Goal: Transaction & Acquisition: Purchase product/service

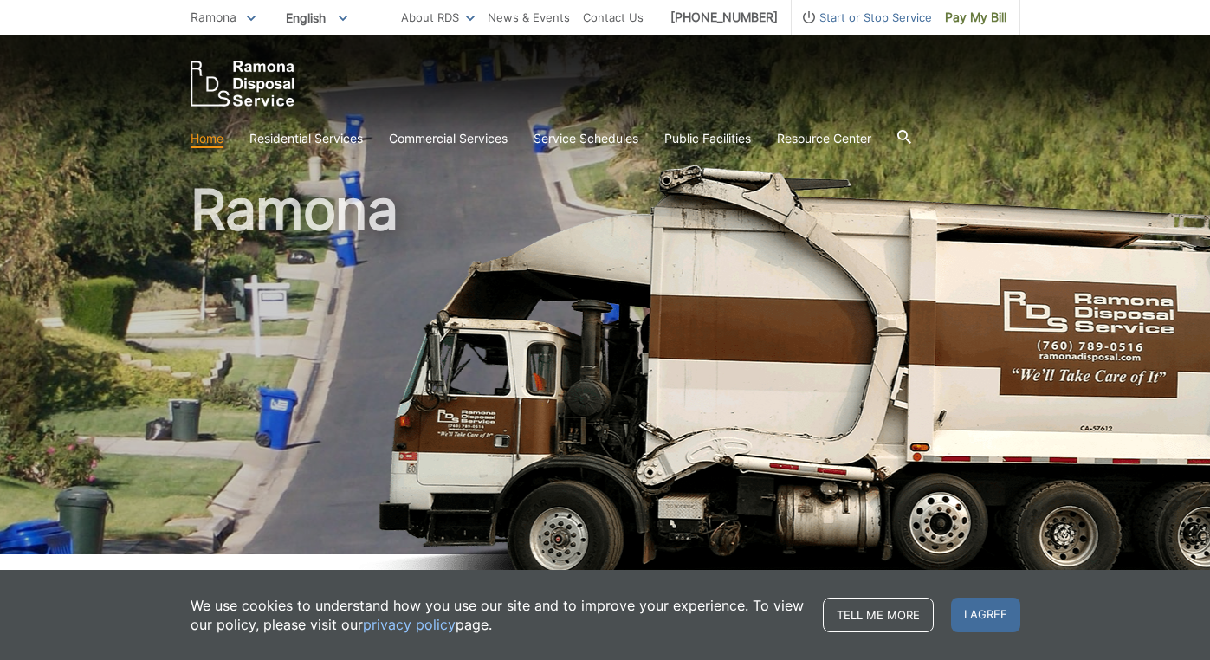
click at [991, 607] on span "I agree" at bounding box center [985, 615] width 69 height 35
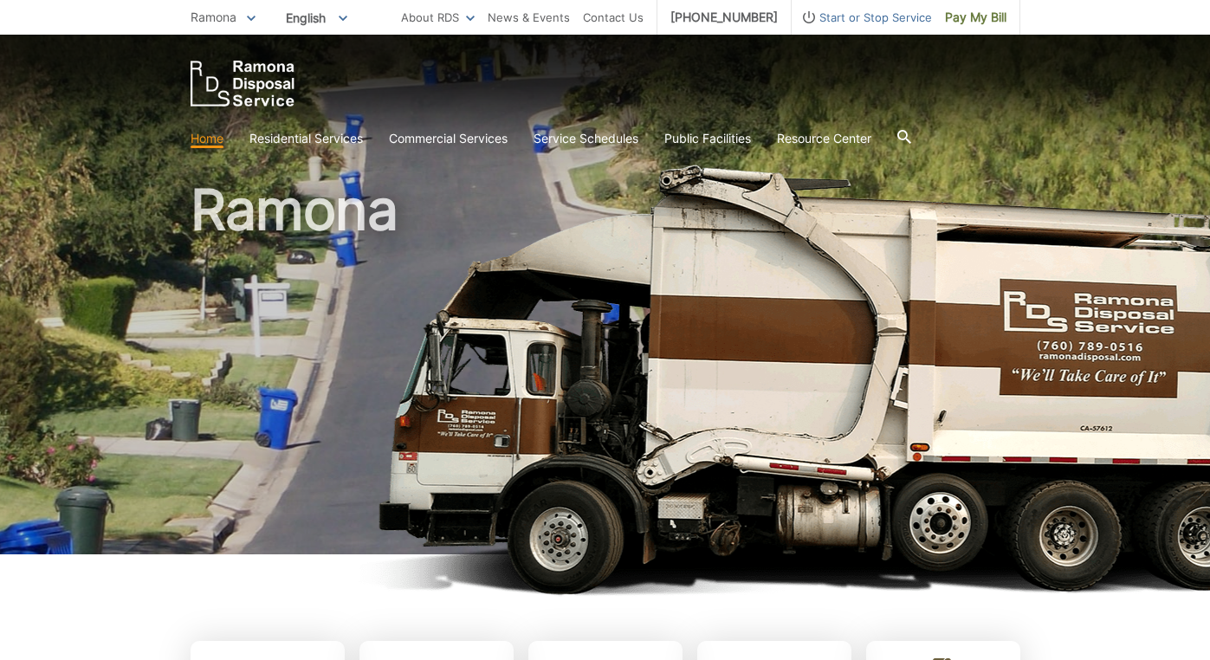
click at [205, 139] on link "Home" at bounding box center [207, 138] width 33 height 19
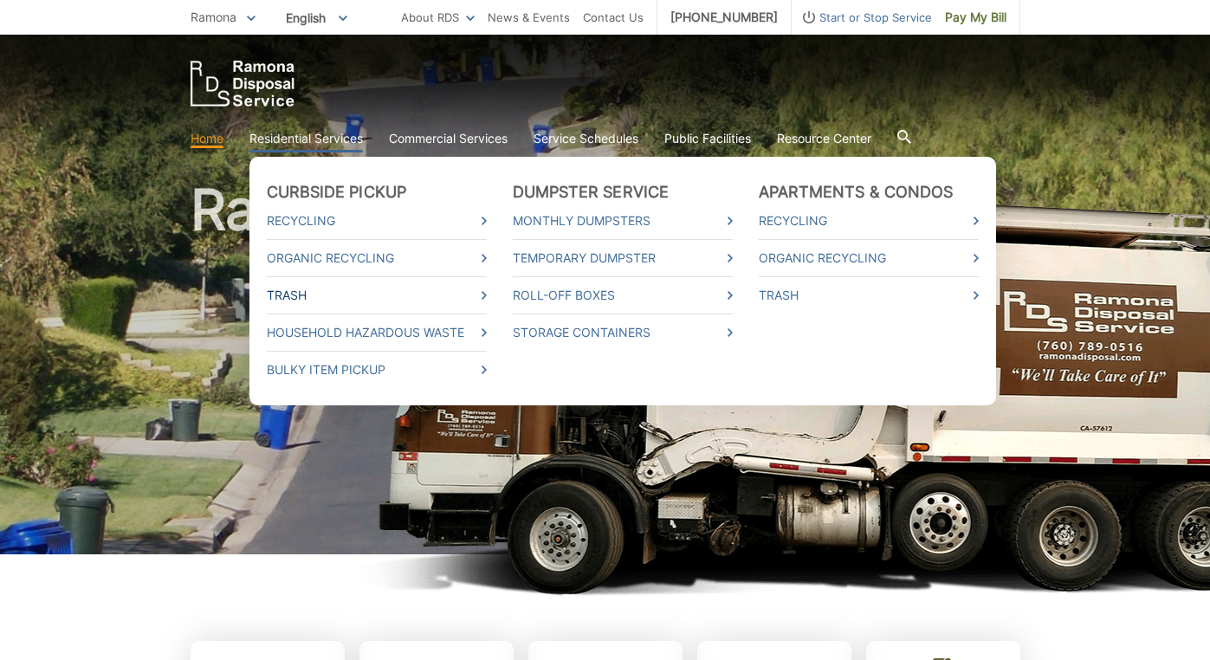
click at [464, 292] on link "Trash" at bounding box center [377, 295] width 220 height 19
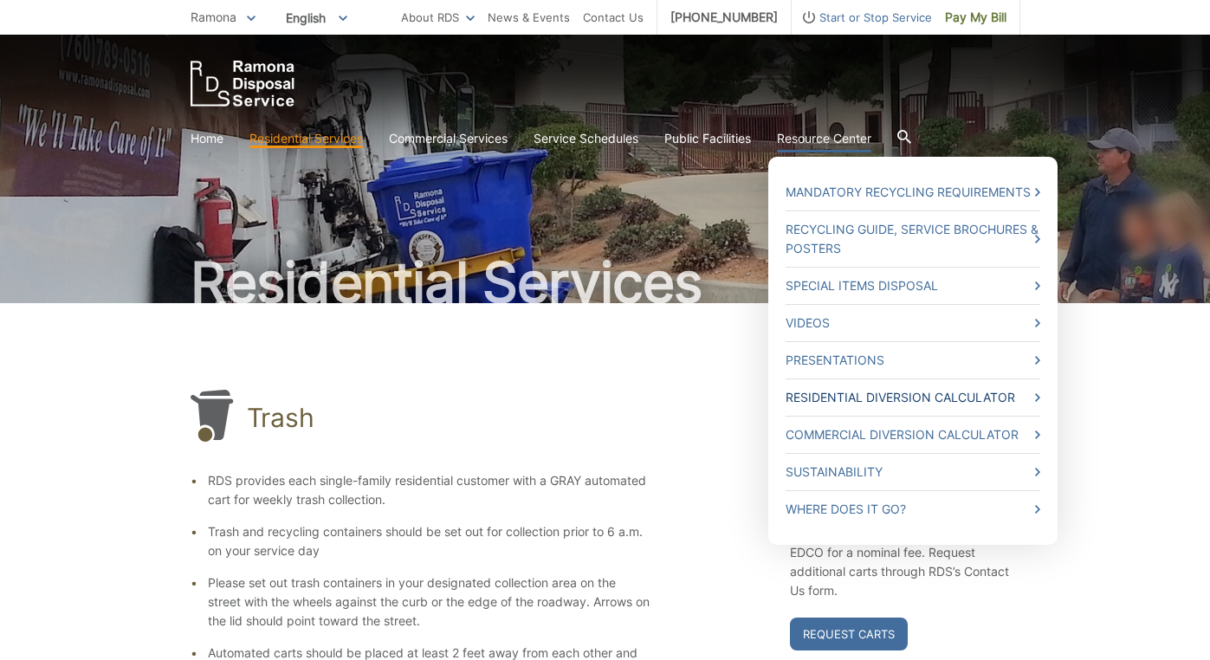
click at [1033, 396] on link "Residential Diversion Calculator" at bounding box center [912, 397] width 255 height 19
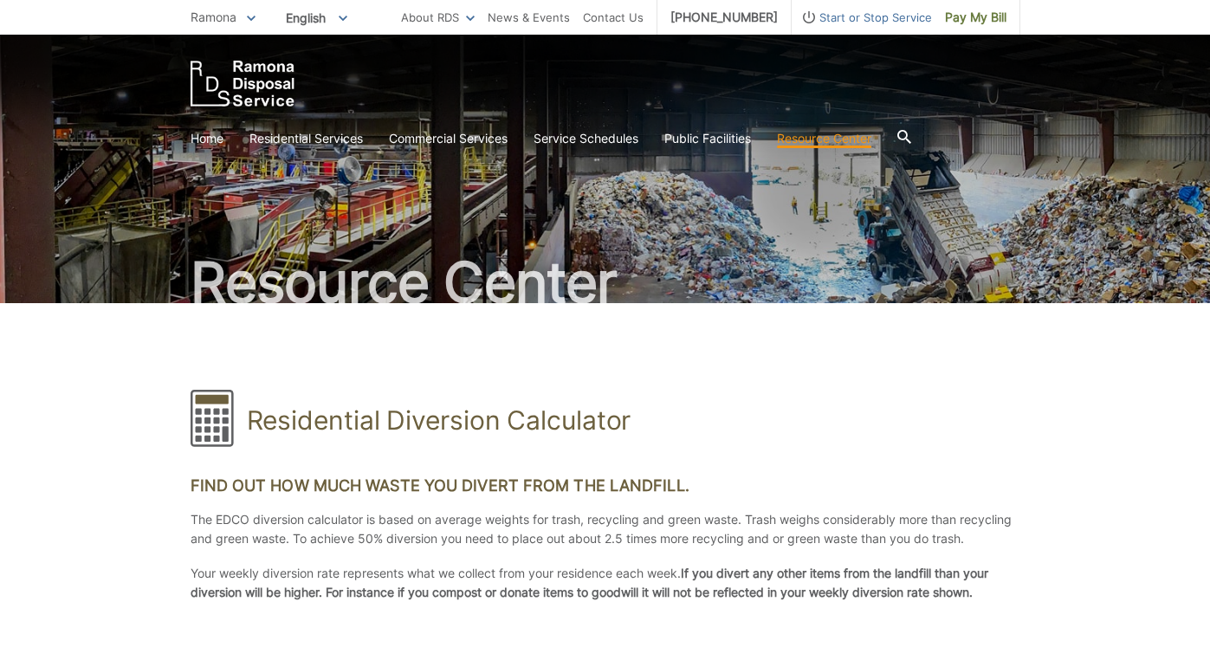
click at [908, 135] on icon at bounding box center [904, 137] width 14 height 14
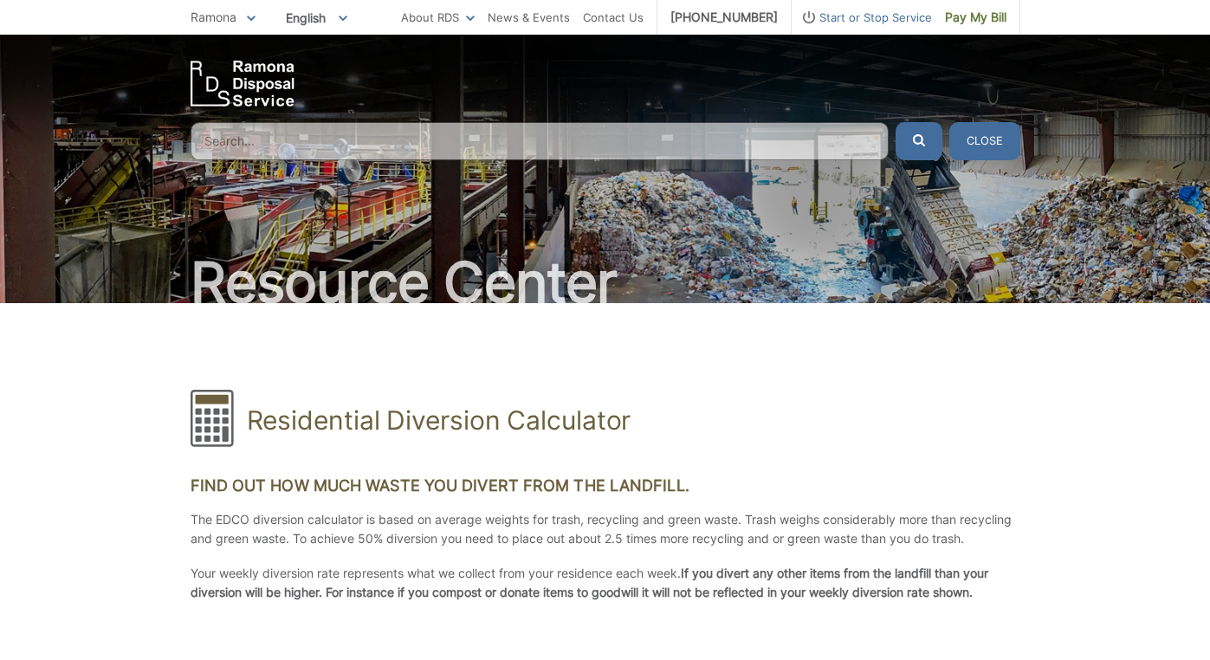
click at [667, 139] on input "Search" at bounding box center [540, 141] width 698 height 38
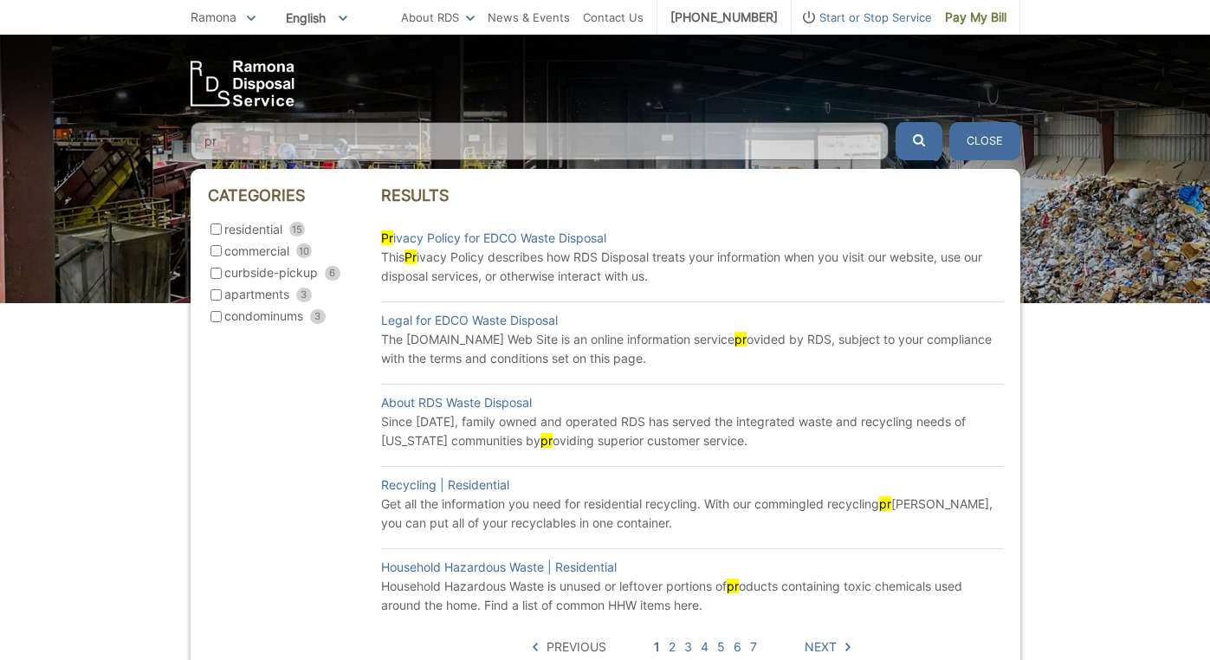
type input "p"
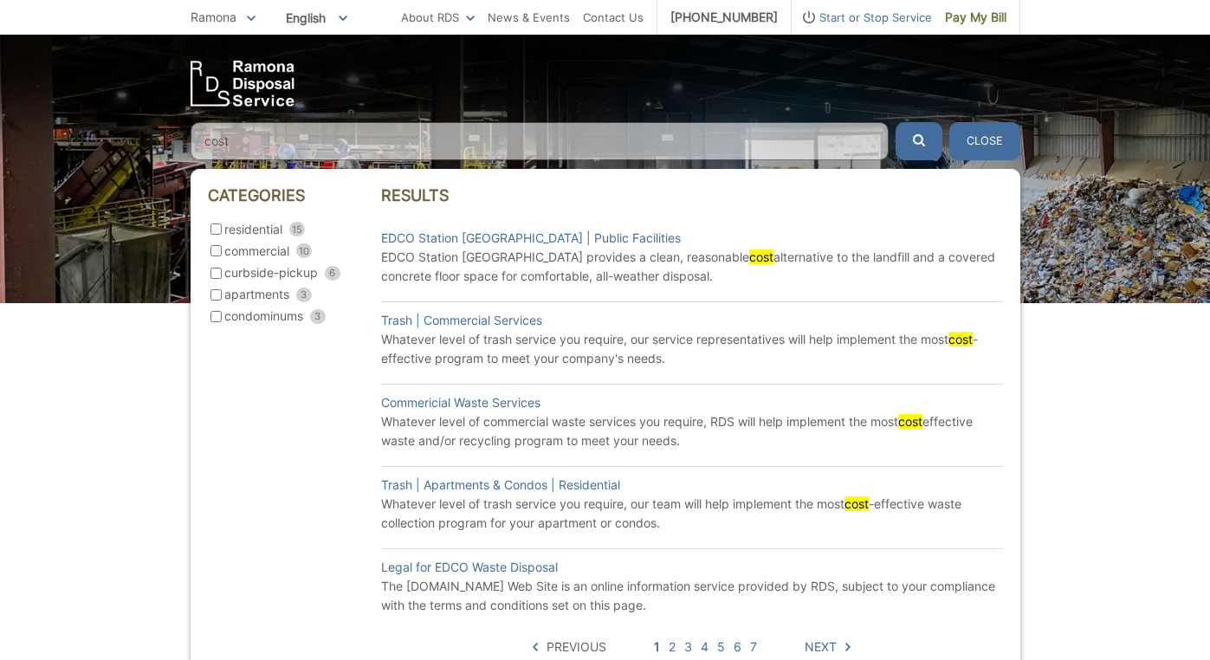
type input "cost"
click at [914, 139] on icon "submit" at bounding box center [919, 140] width 12 height 12
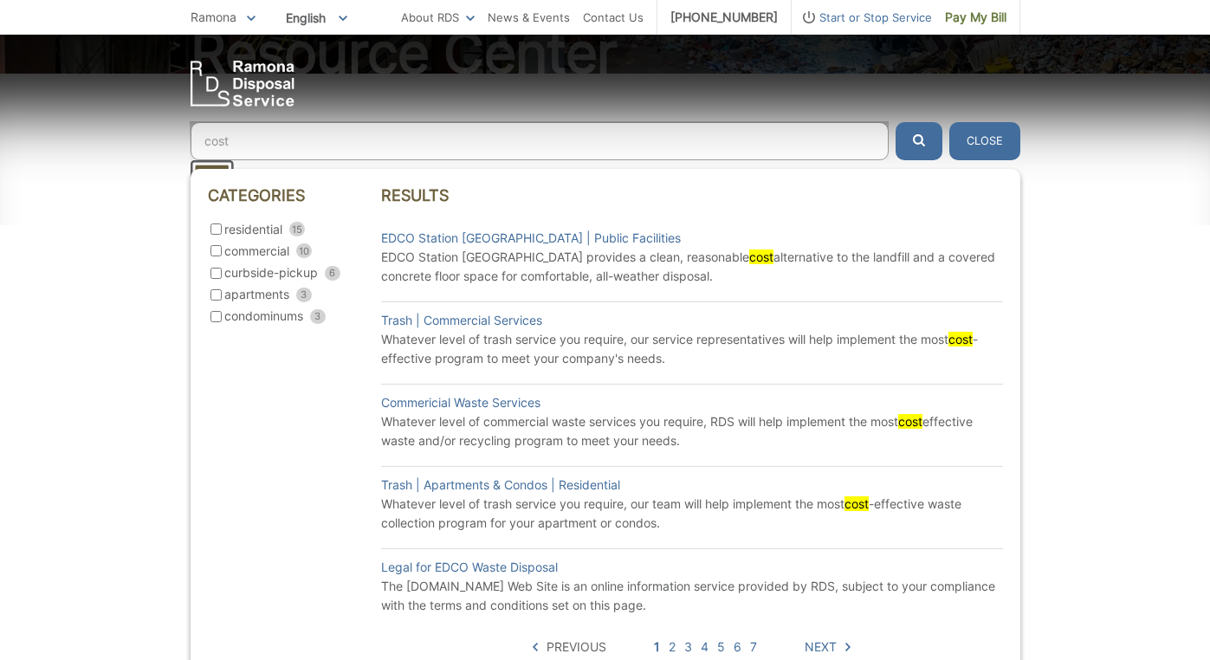
scroll to position [260, 0]
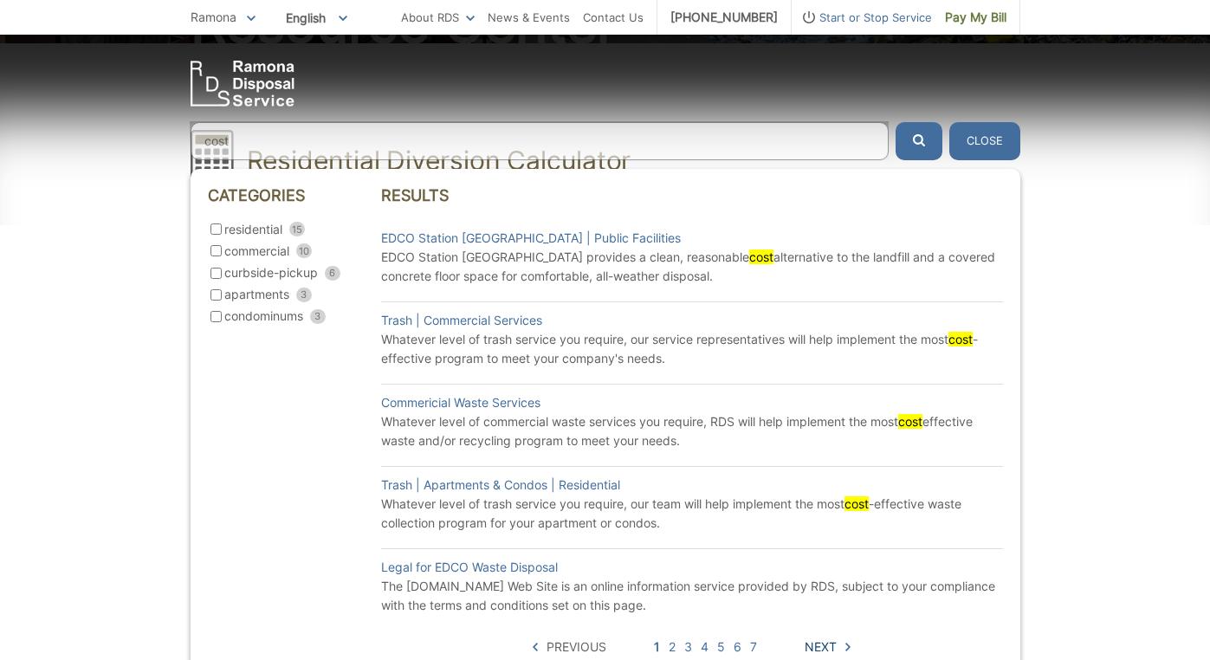
click at [818, 644] on span "Next" at bounding box center [820, 646] width 32 height 19
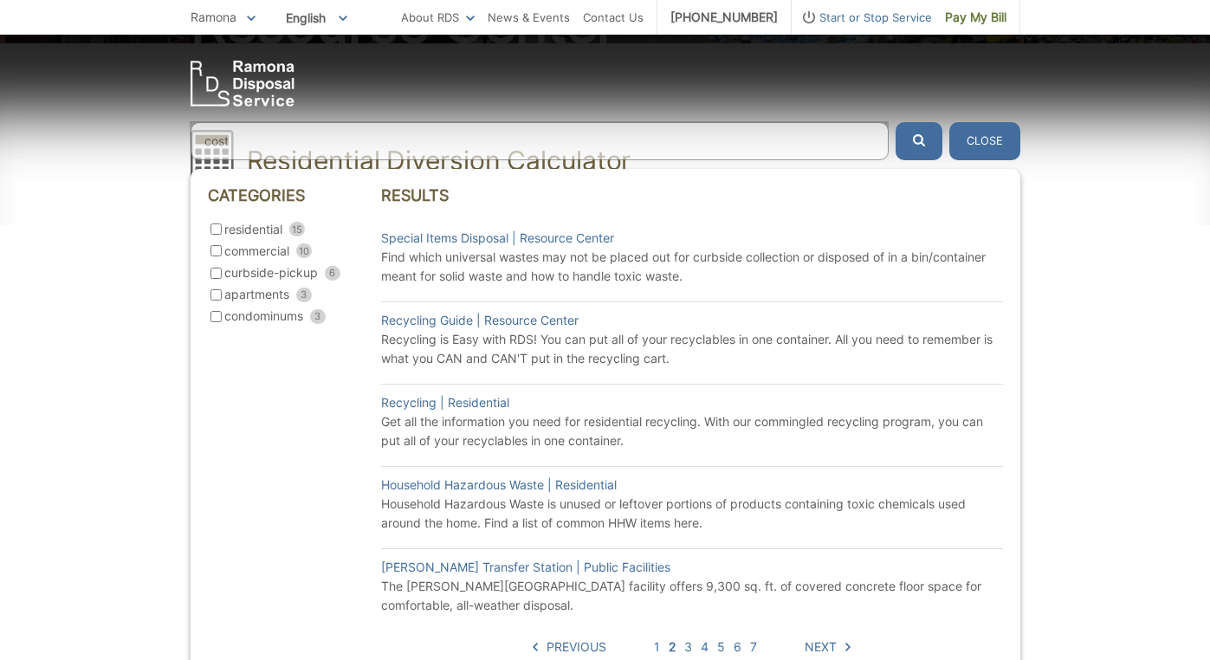
scroll to position [0, 0]
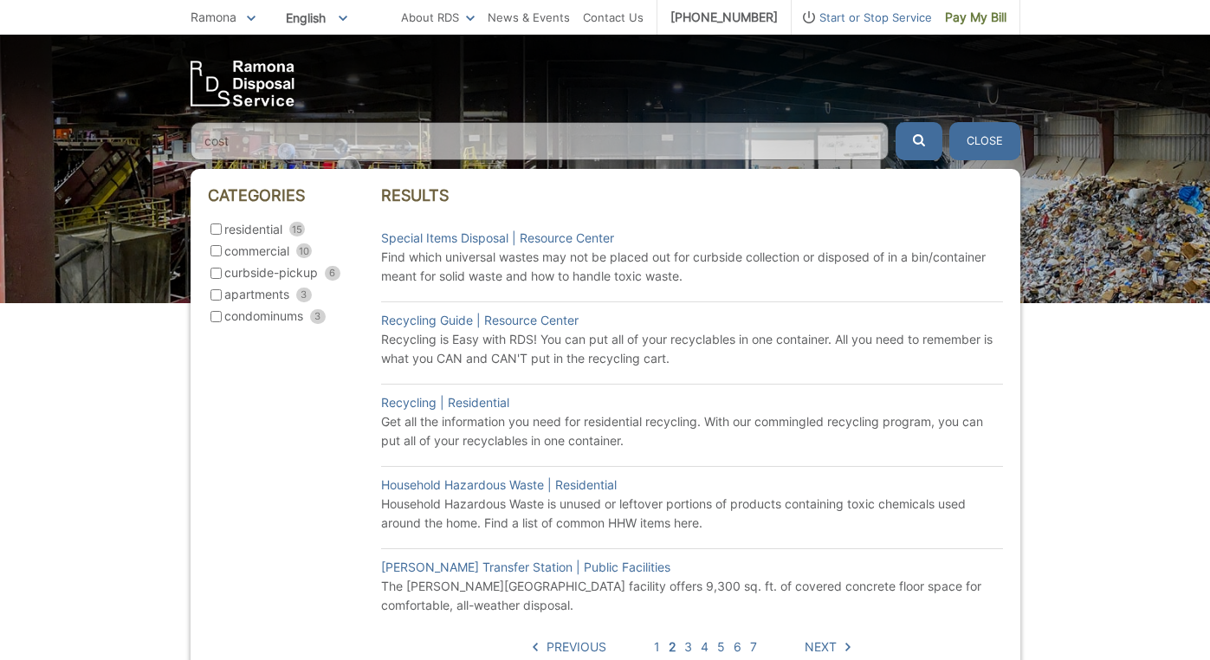
click at [818, 644] on span "Next" at bounding box center [820, 646] width 32 height 19
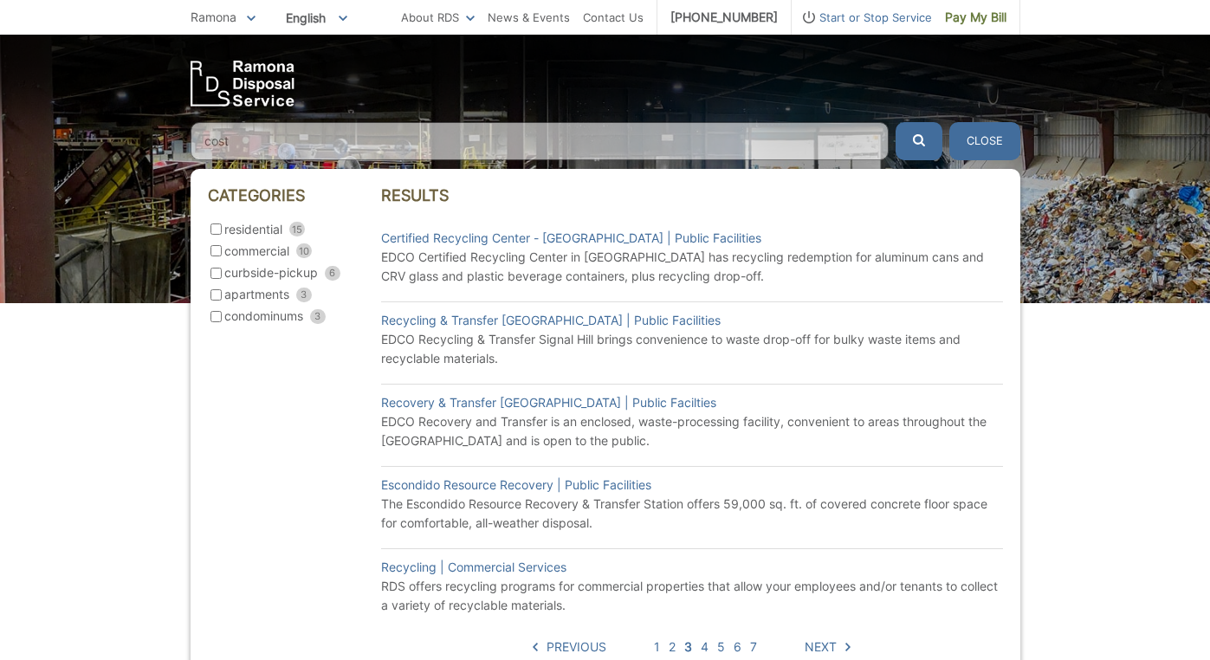
click at [818, 644] on span "Next" at bounding box center [820, 646] width 32 height 19
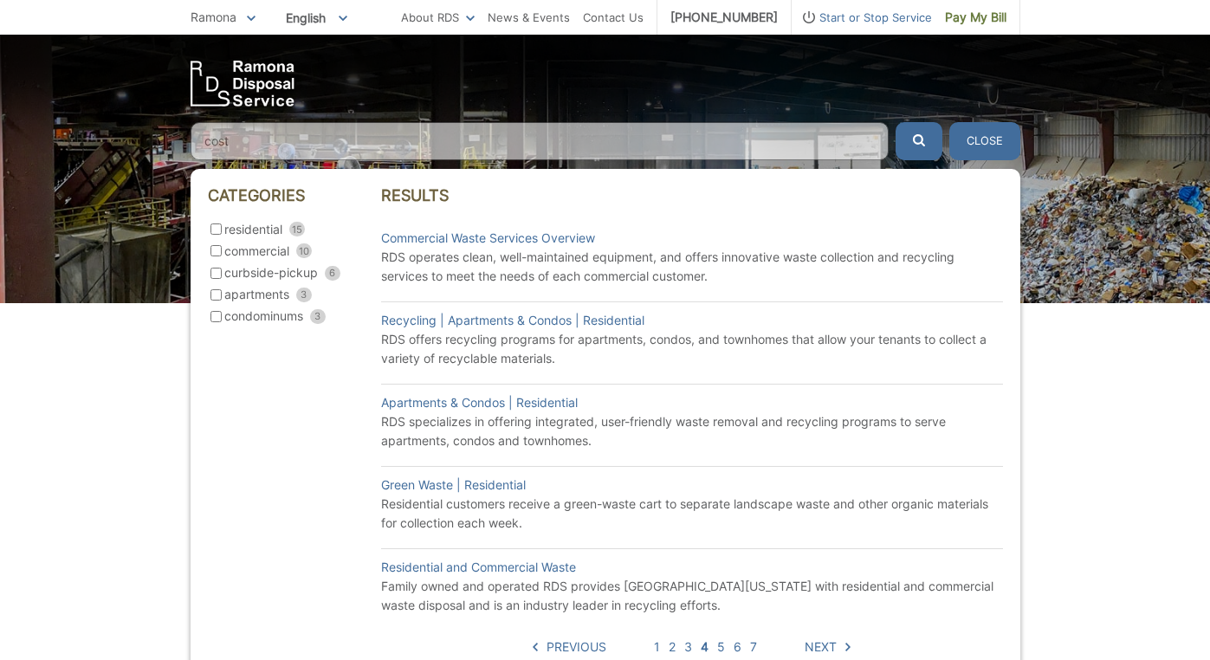
click at [818, 644] on span "Next" at bounding box center [820, 646] width 32 height 19
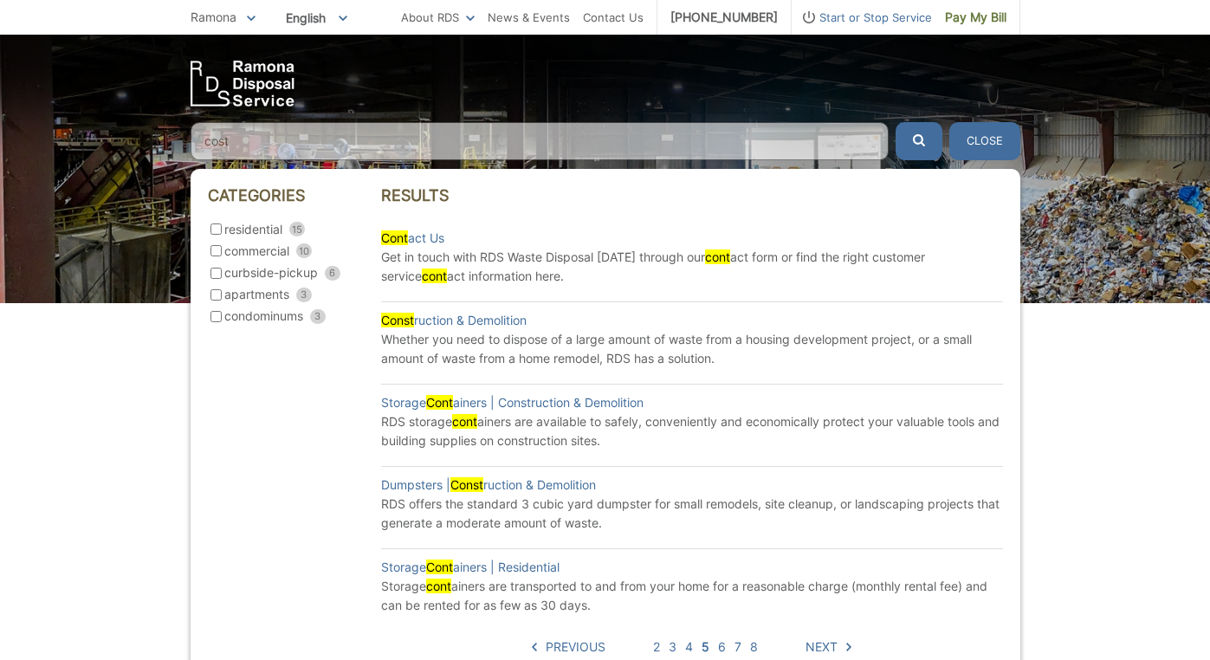
click at [818, 644] on span "Next" at bounding box center [821, 646] width 32 height 19
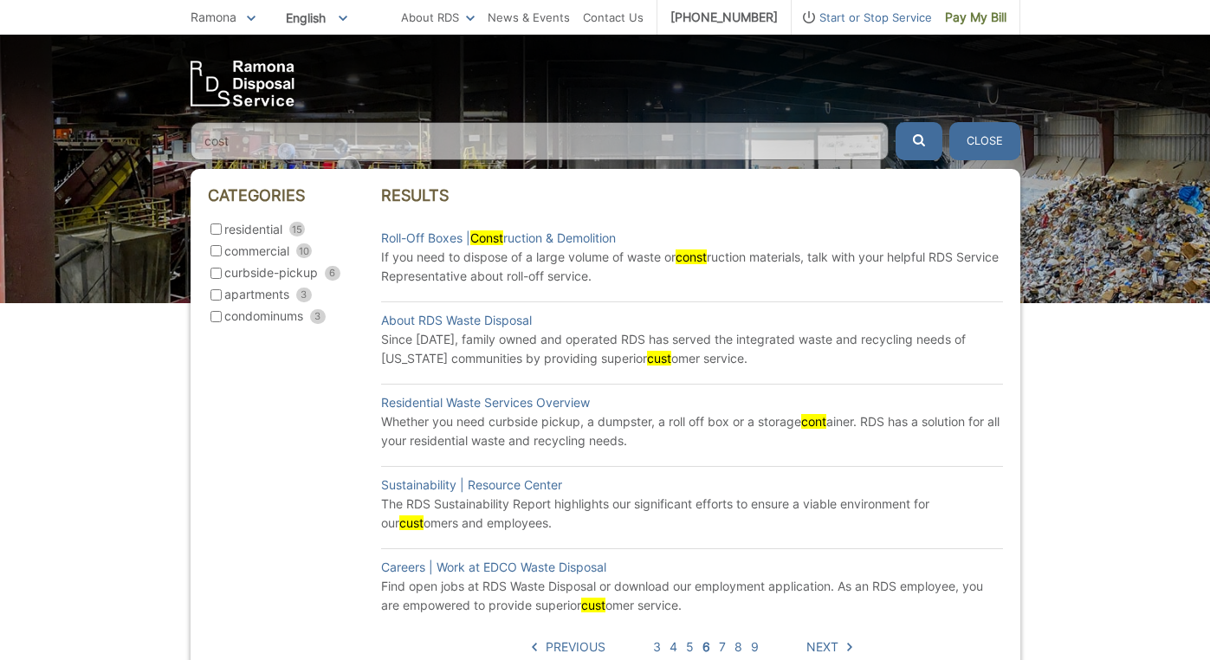
click at [818, 644] on span "Next" at bounding box center [822, 646] width 32 height 19
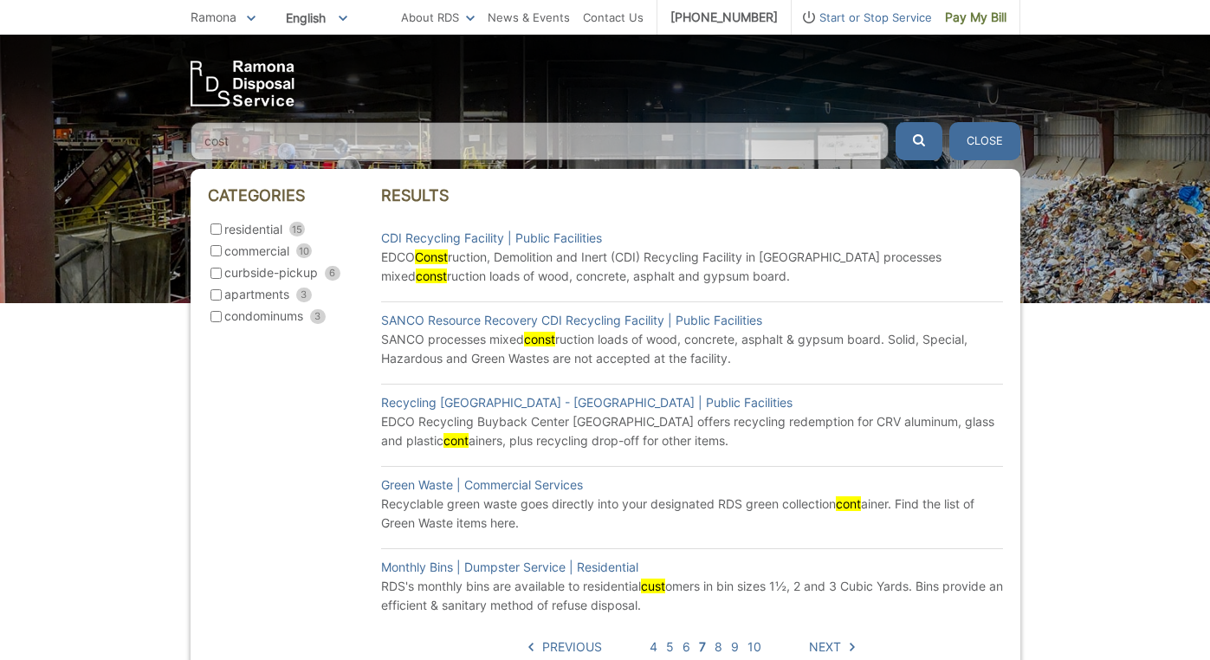
click at [818, 644] on span "Next" at bounding box center [825, 646] width 32 height 19
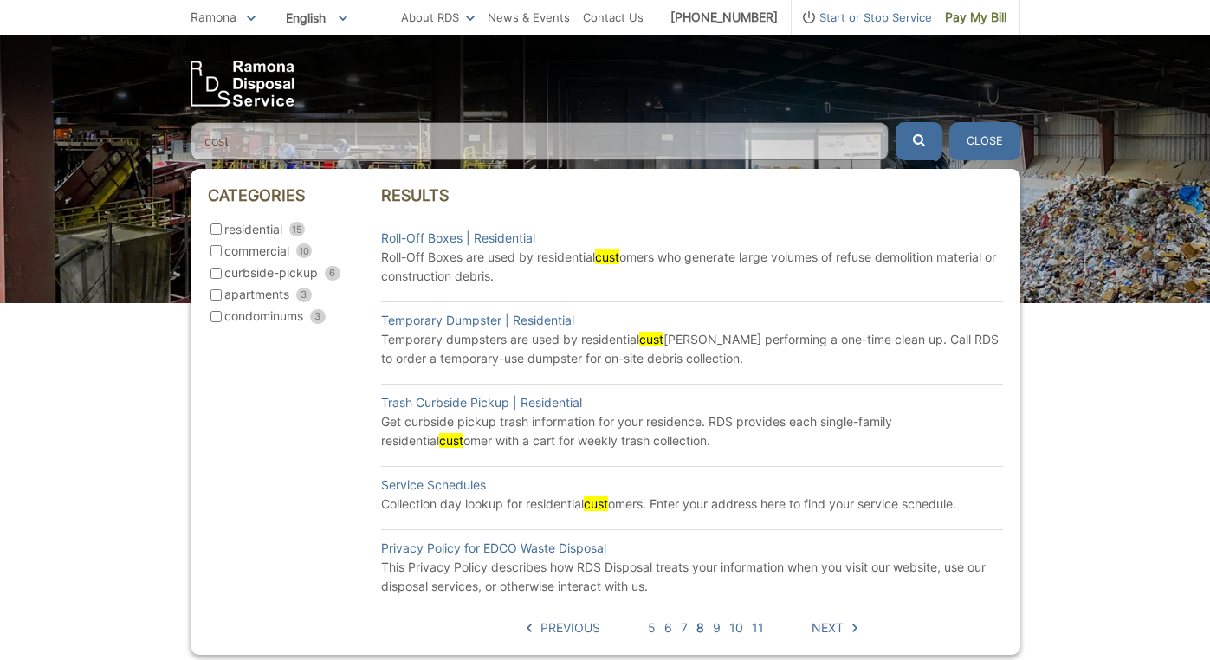
click at [818, 644] on div "Categories residential 15 commercial 10 curbside-pickup 6 apartments 3 condomin…" at bounding box center [606, 412] width 830 height 486
click at [826, 626] on span "Next" at bounding box center [827, 627] width 32 height 19
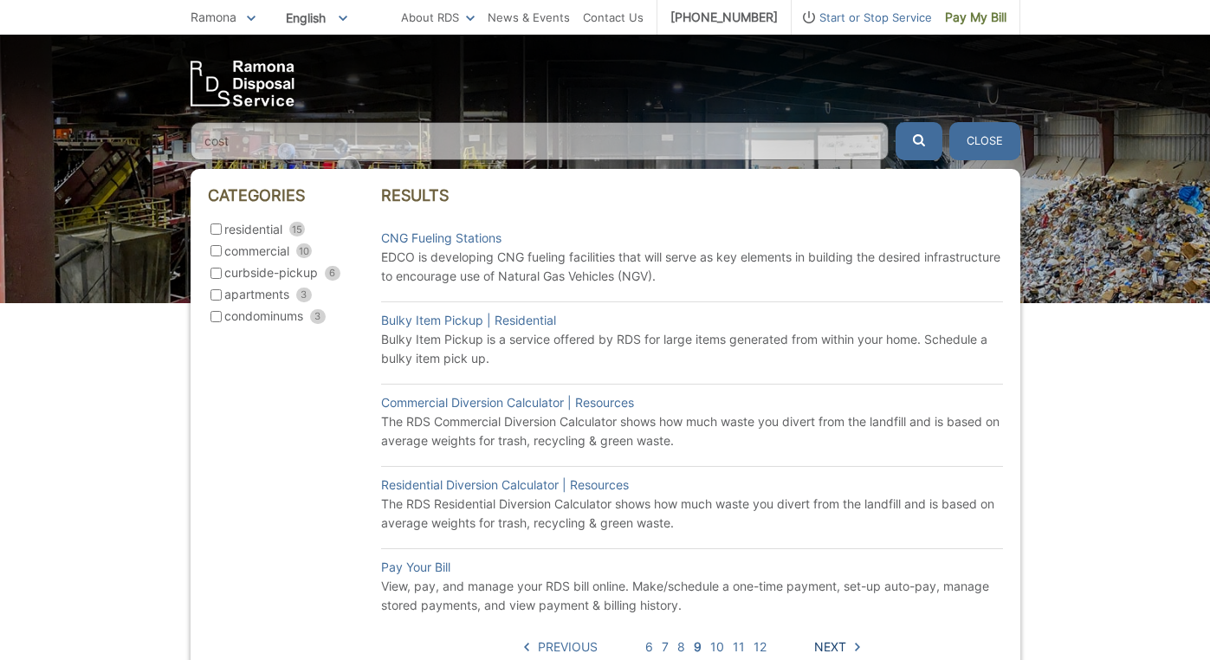
click at [834, 644] on span "Next" at bounding box center [830, 646] width 32 height 19
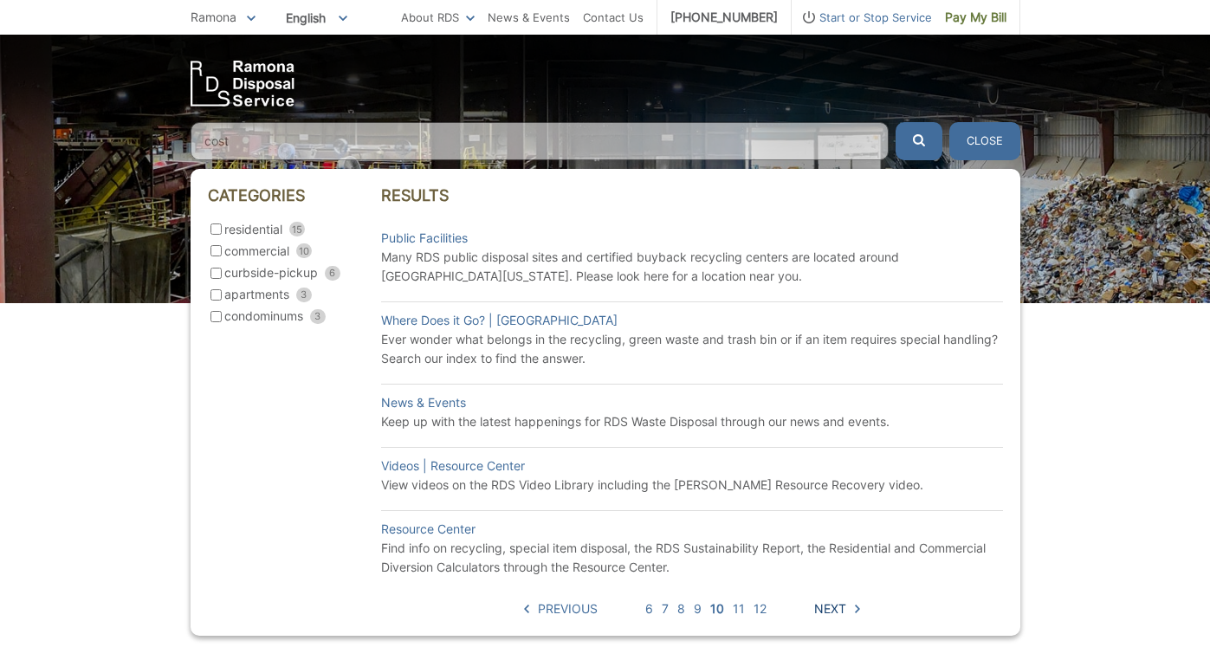
click at [830, 606] on span "Next" at bounding box center [830, 608] width 32 height 19
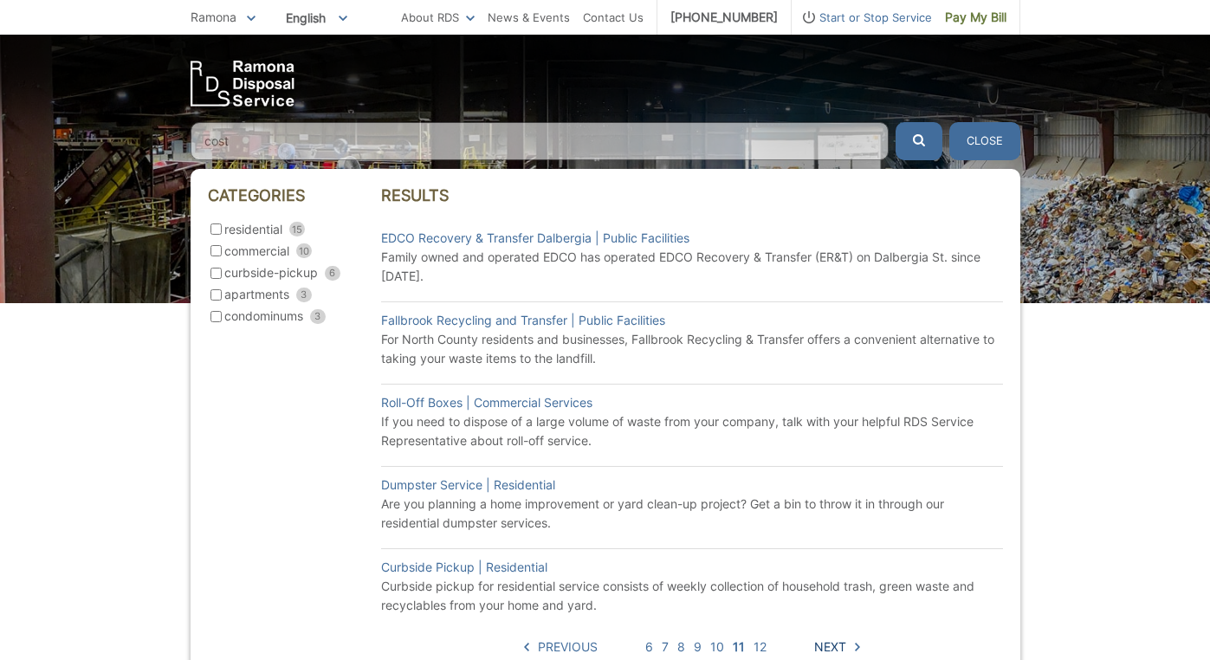
click at [828, 644] on span "Next" at bounding box center [830, 646] width 32 height 19
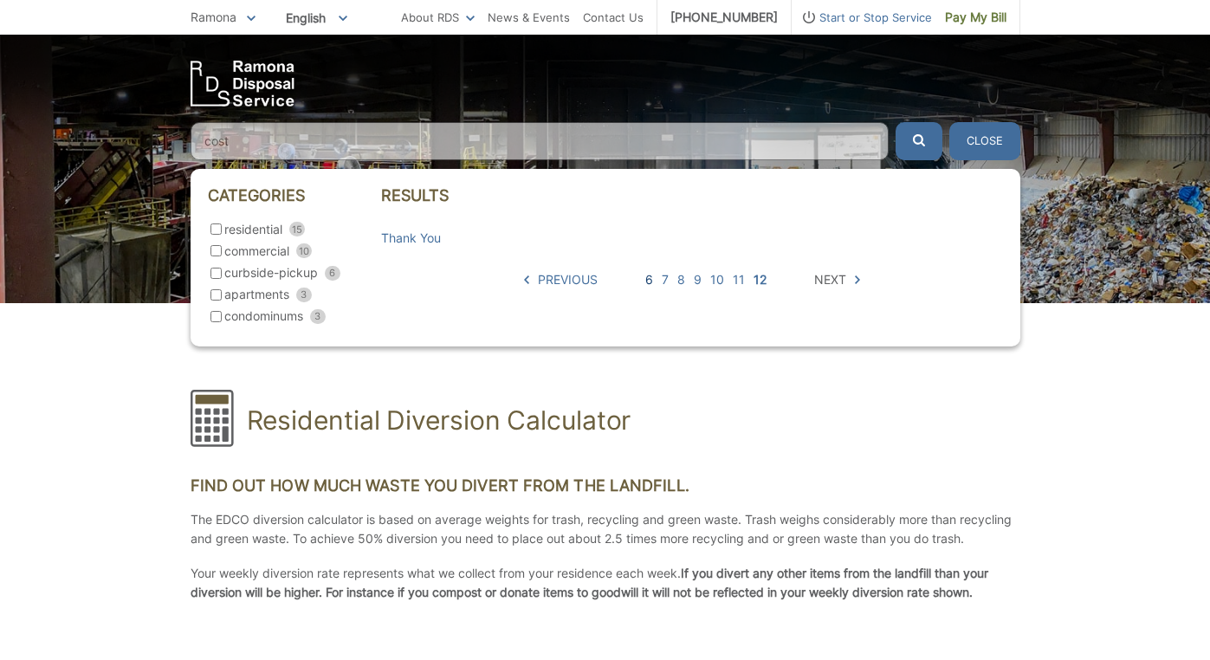
click at [648, 280] on link "6" at bounding box center [649, 279] width 8 height 19
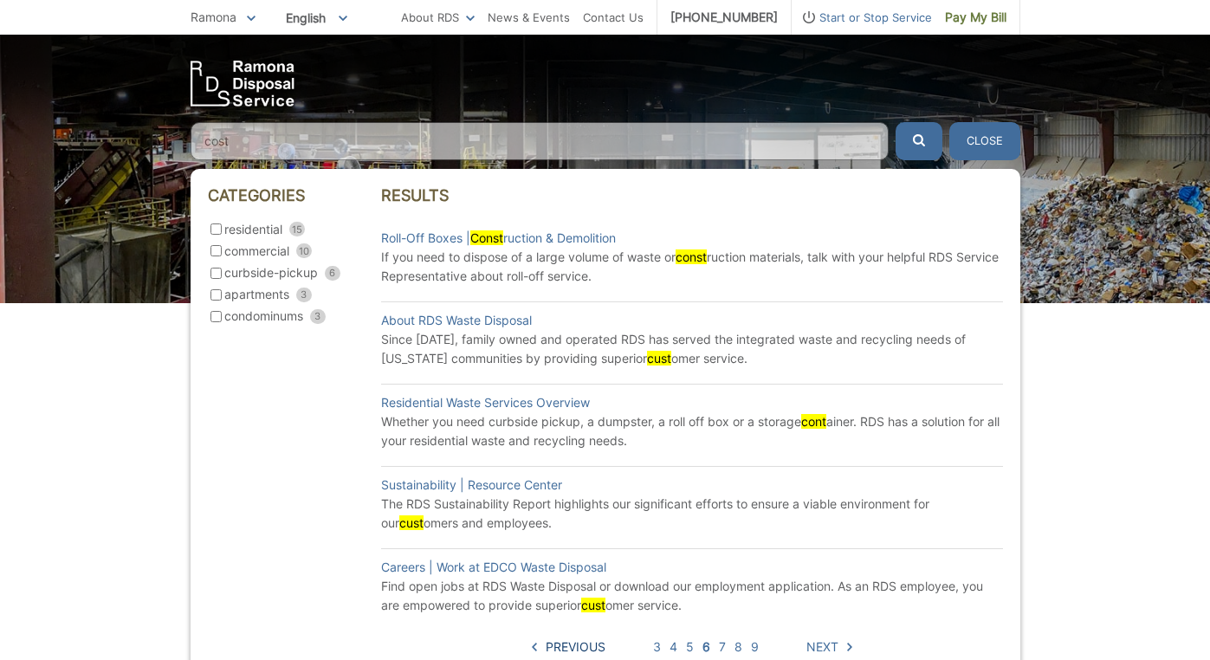
click at [564, 645] on span "Previous" at bounding box center [576, 646] width 60 height 19
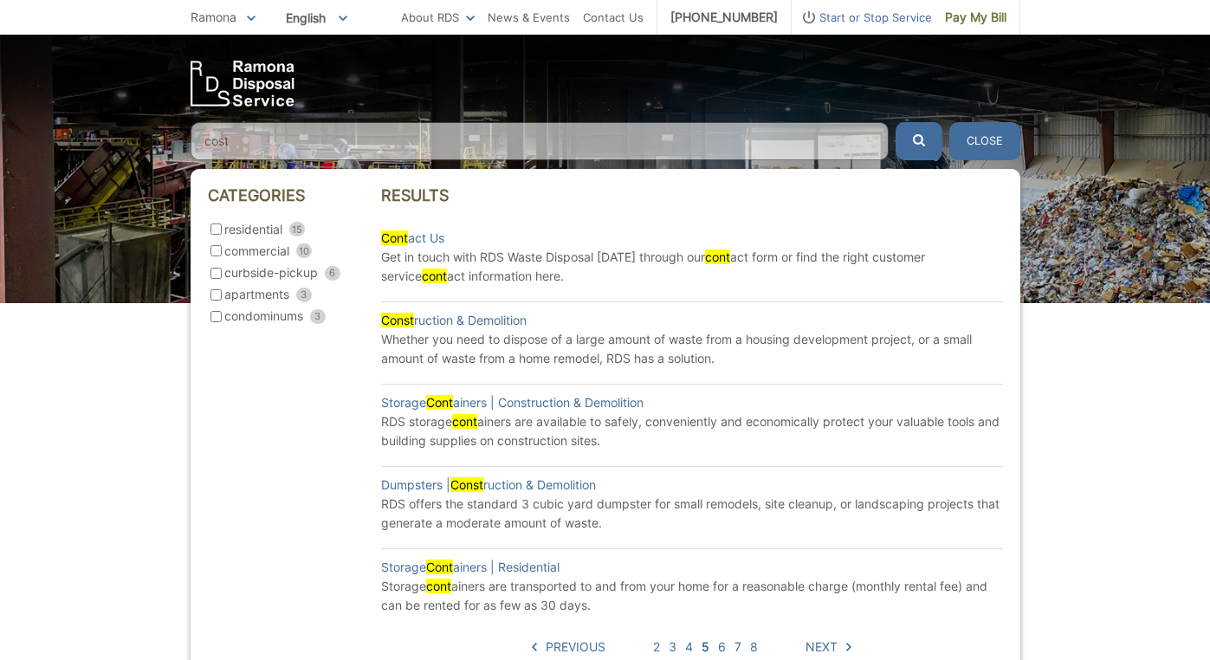
click at [564, 645] on span "Previous" at bounding box center [576, 646] width 60 height 19
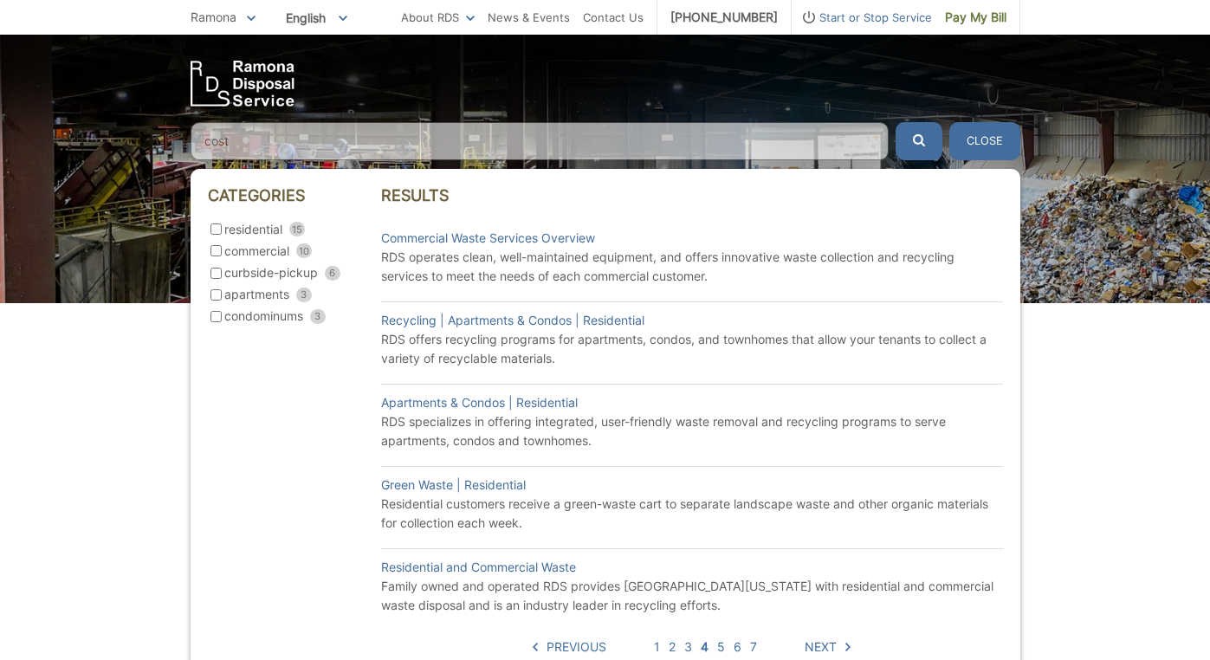
click at [564, 645] on span "Previous" at bounding box center [576, 646] width 60 height 19
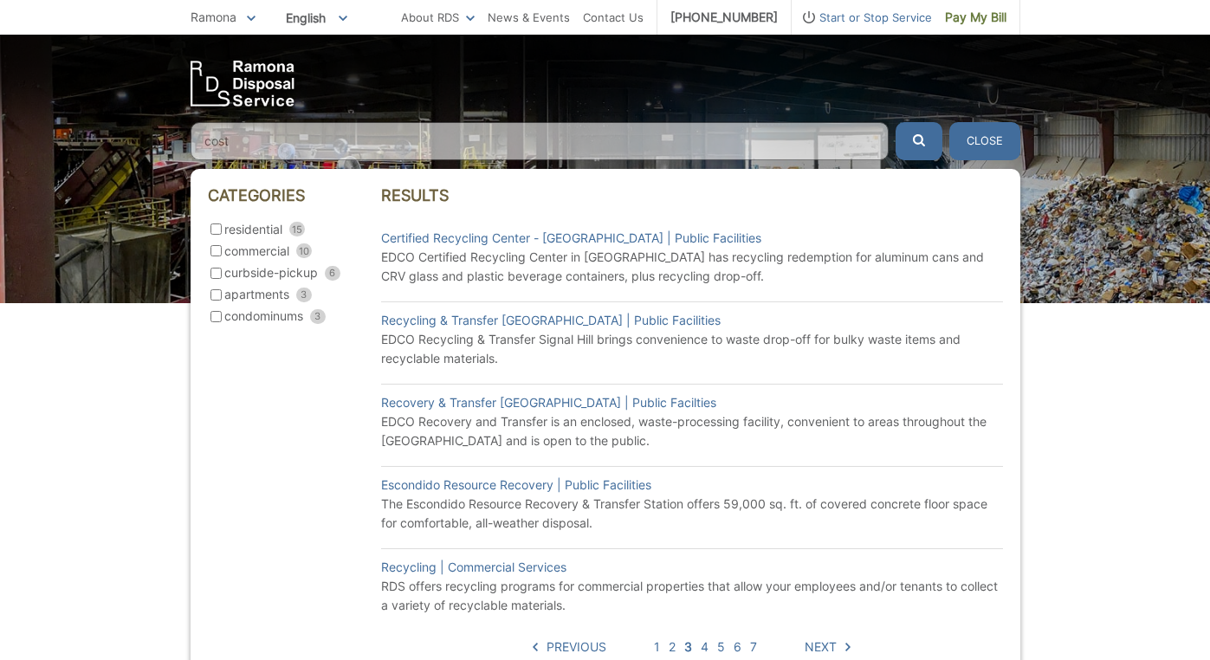
click at [564, 645] on span "Previous" at bounding box center [576, 646] width 60 height 19
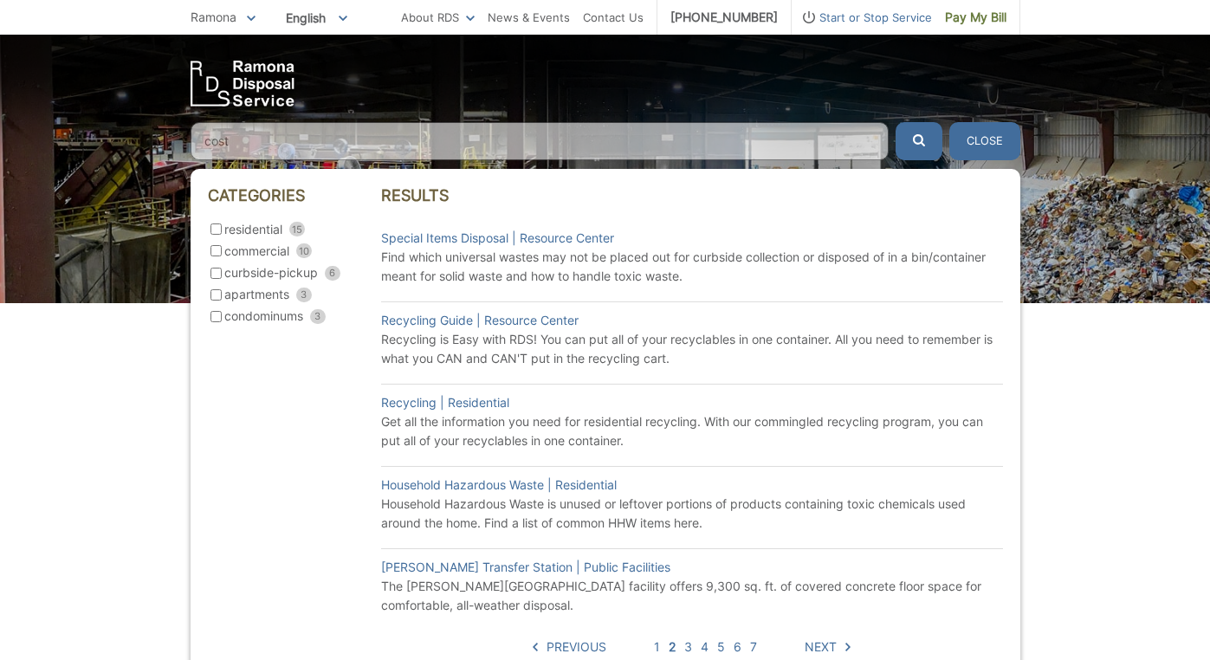
click at [564, 645] on span "Previous" at bounding box center [576, 646] width 60 height 19
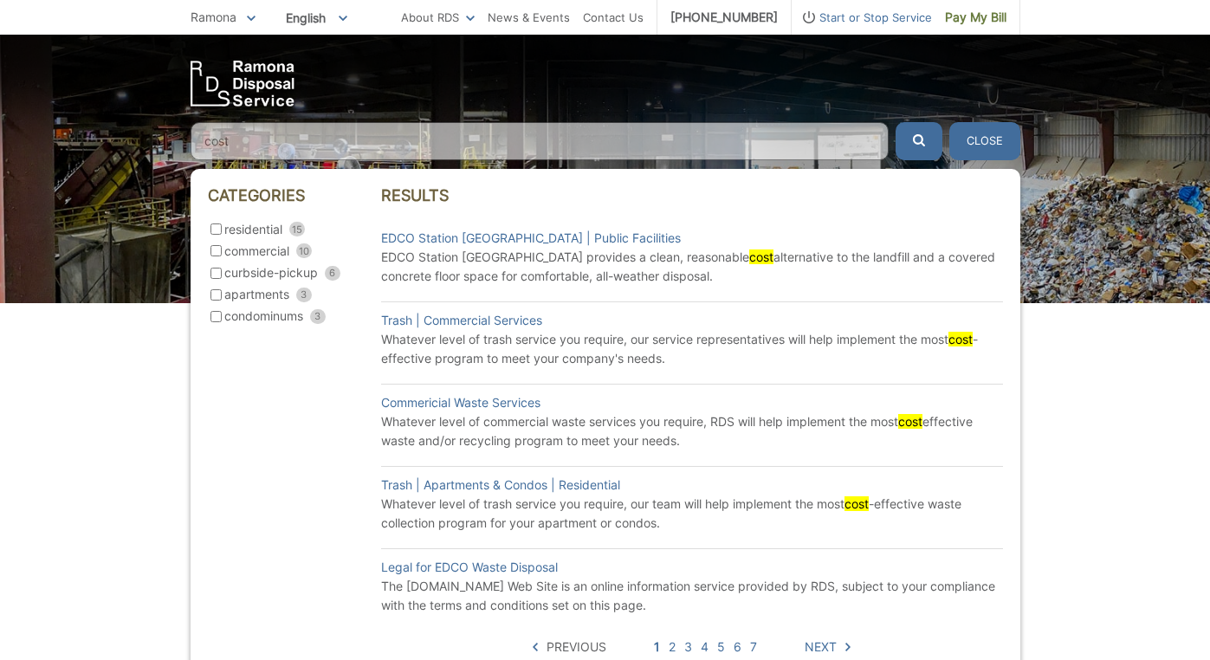
click at [979, 138] on button "Close" at bounding box center [984, 141] width 71 height 38
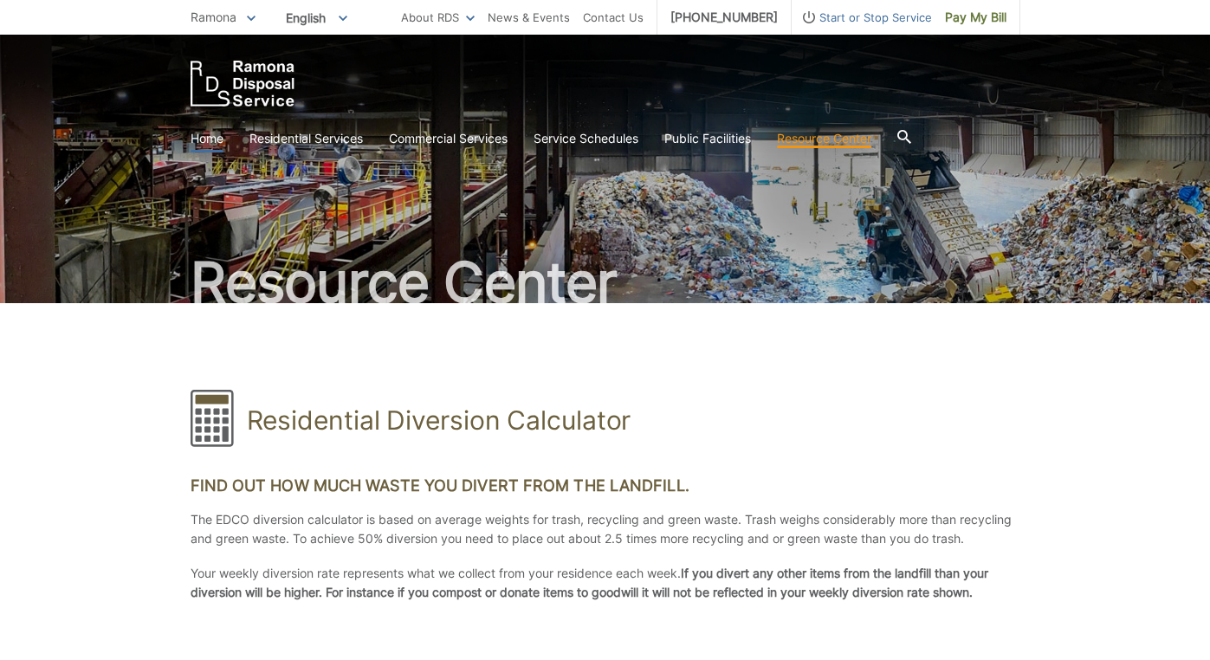
click at [207, 139] on link "Home" at bounding box center [207, 138] width 33 height 19
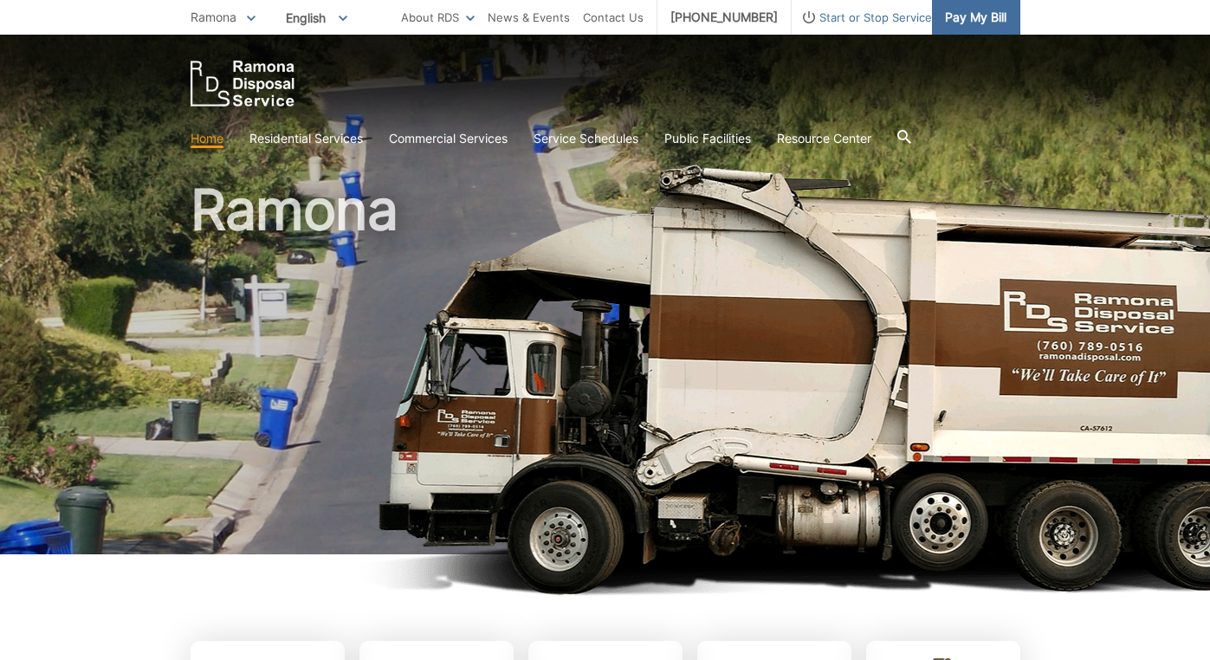
click at [978, 16] on span "Pay My Bill" at bounding box center [975, 17] width 61 height 19
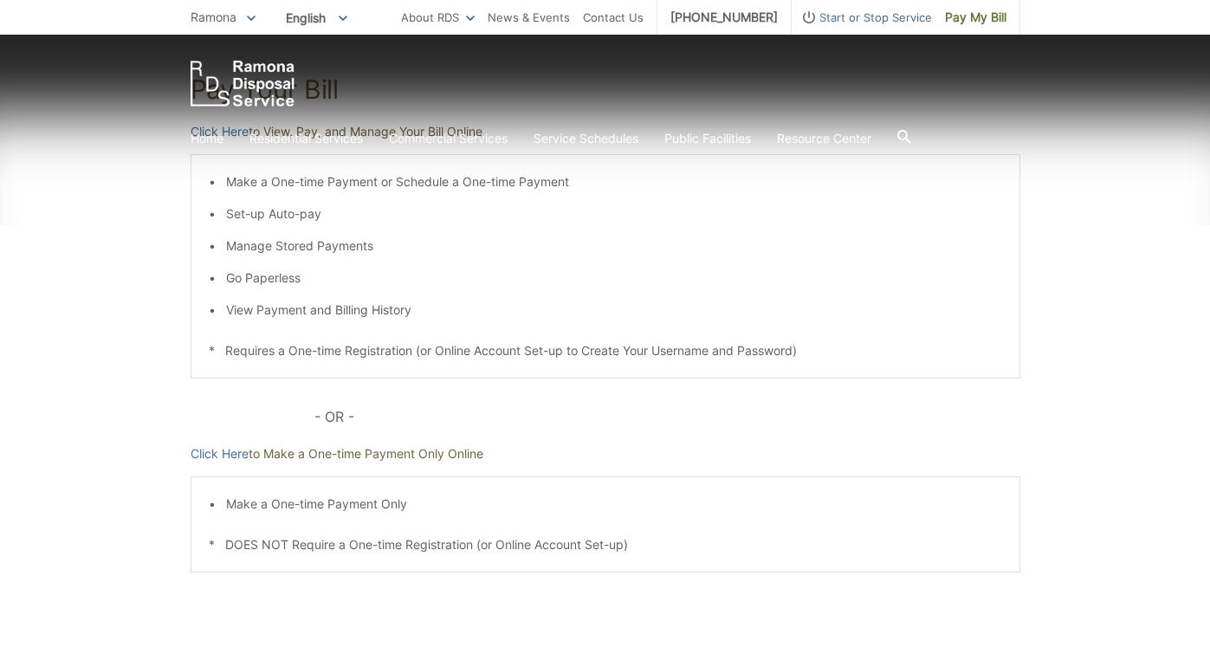
scroll to position [346, 0]
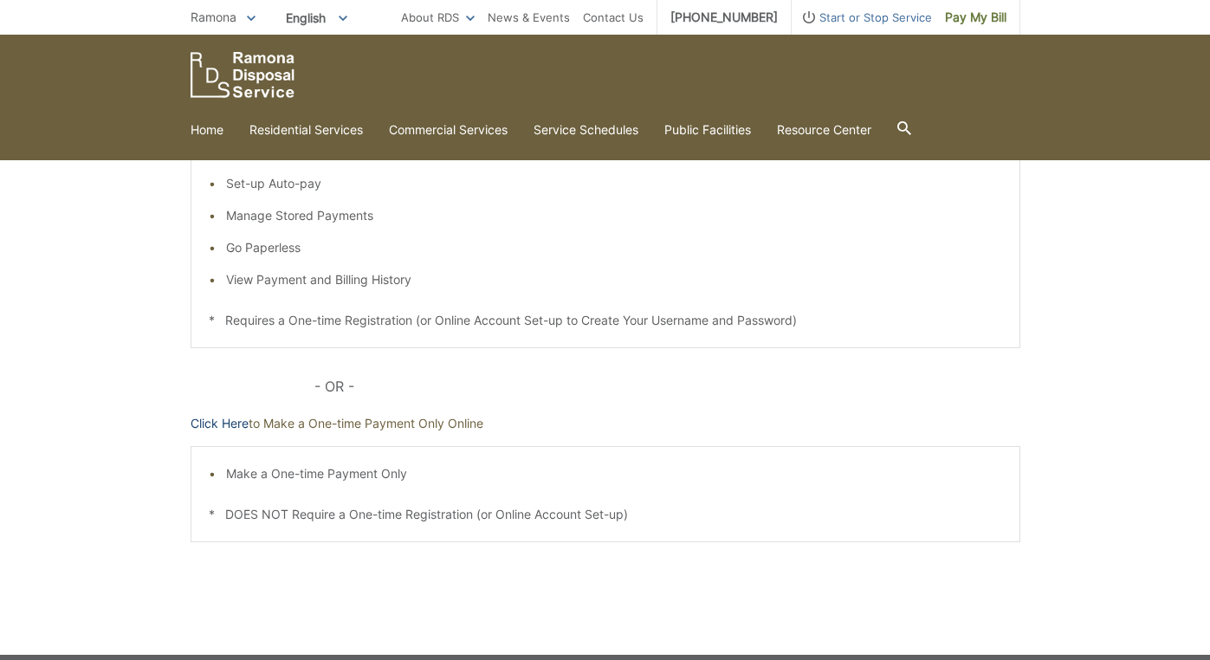
click at [220, 422] on link "Click Here" at bounding box center [220, 423] width 58 height 19
